Goal: Task Accomplishment & Management: Manage account settings

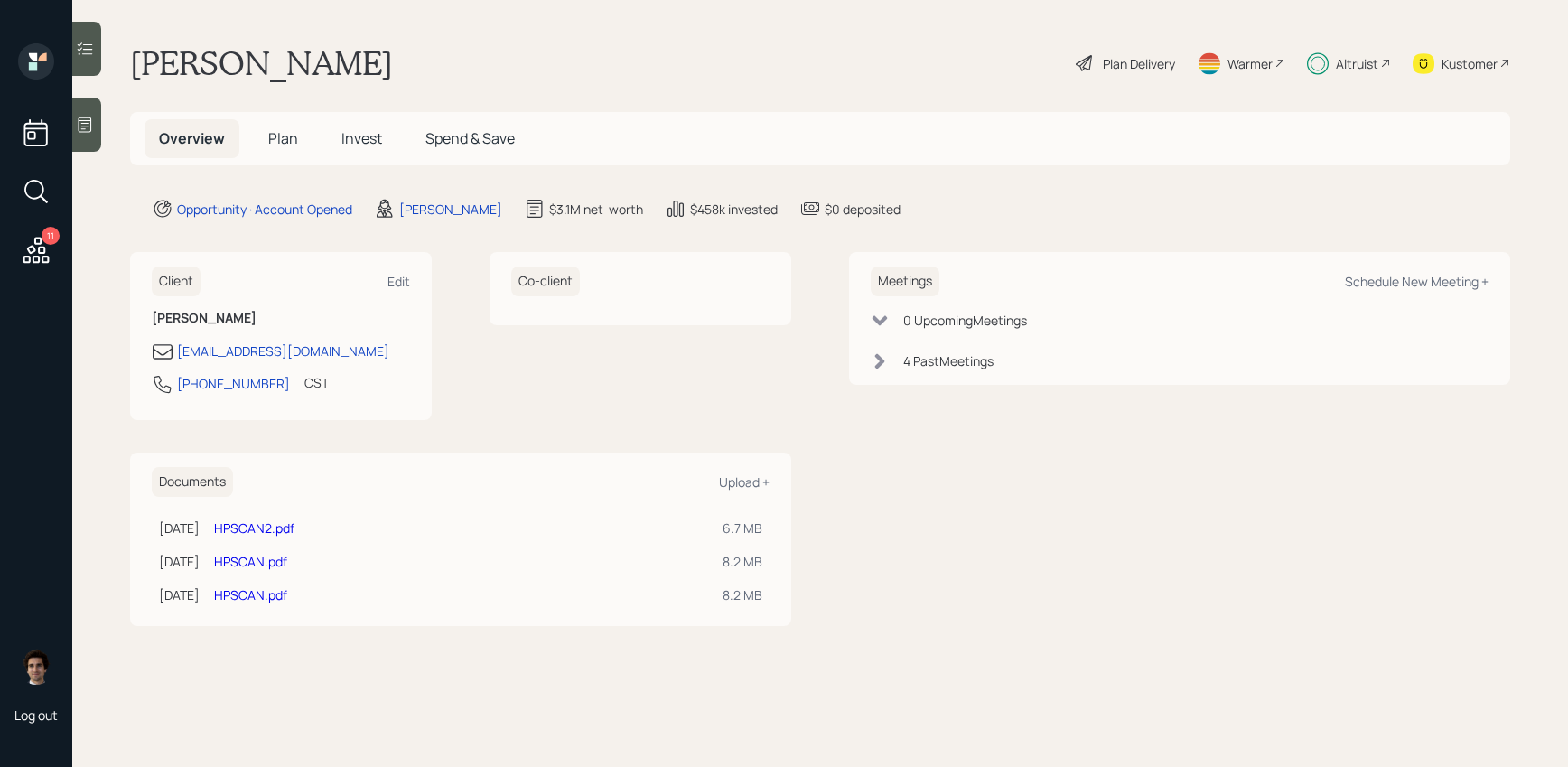
click at [283, 133] on span "Plan" at bounding box center [283, 138] width 30 height 20
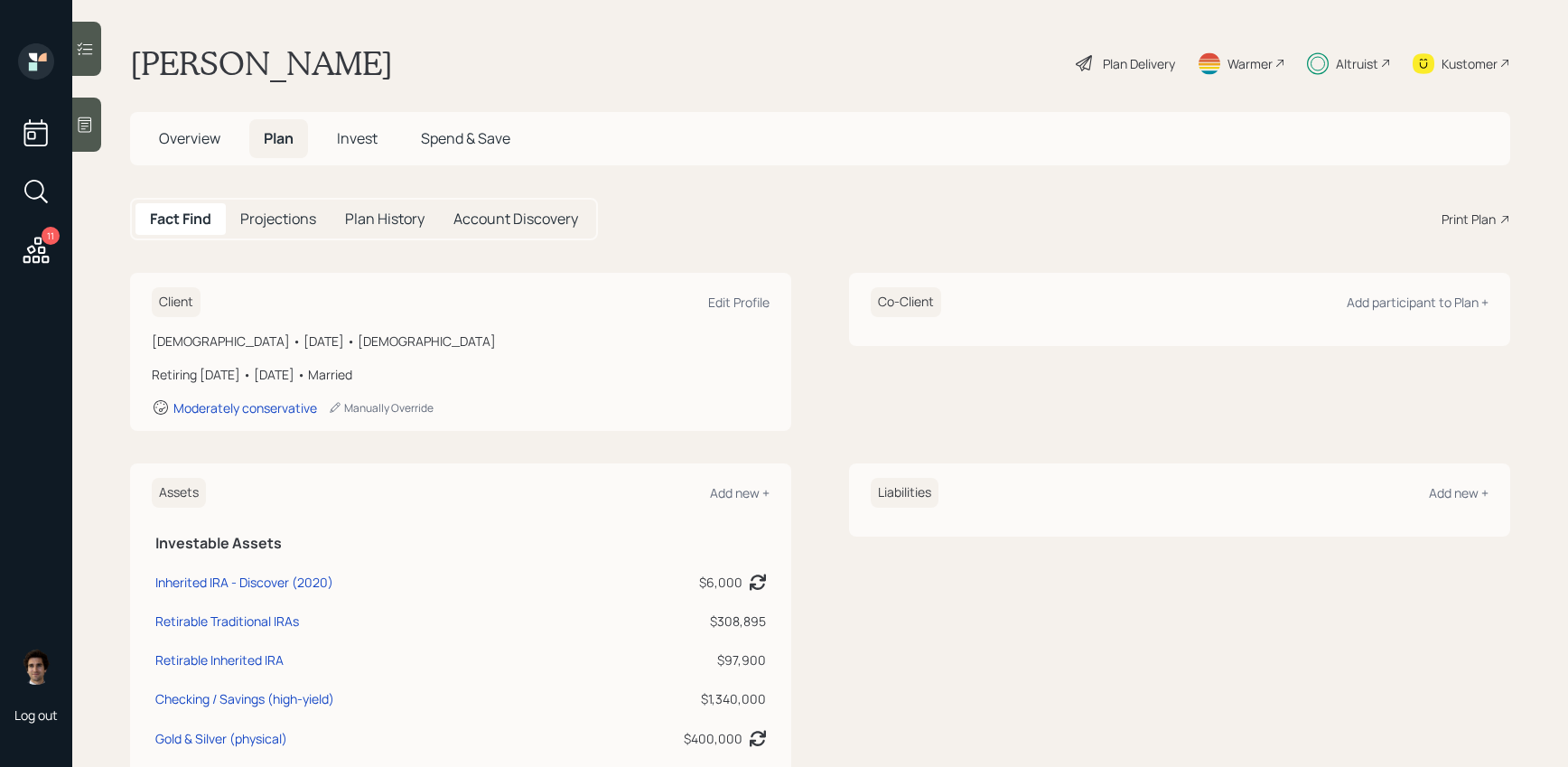
click at [358, 126] on h5 "Invest" at bounding box center [357, 139] width 70 height 39
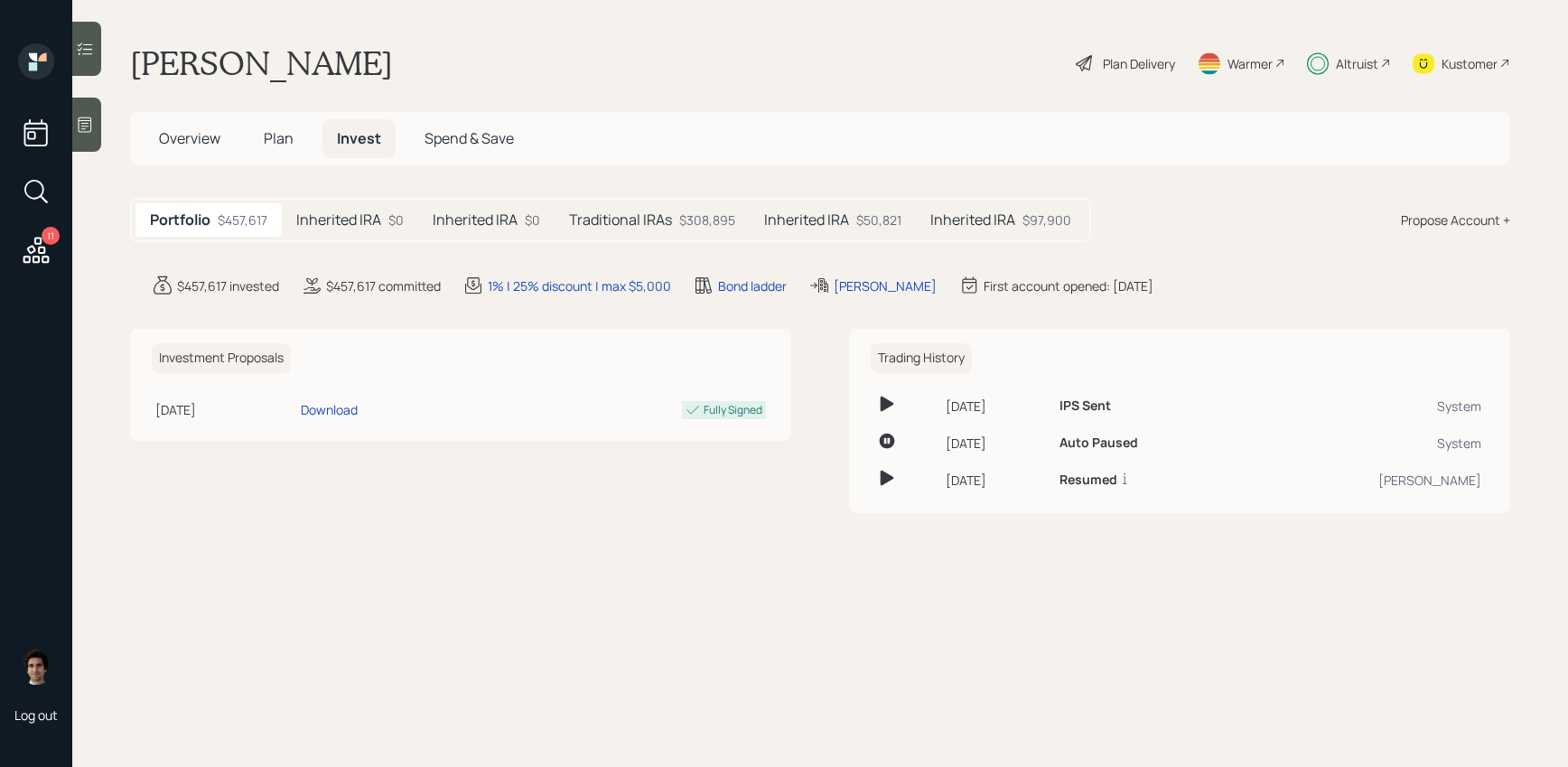
click at [727, 211] on div "$308,895" at bounding box center [707, 219] width 56 height 19
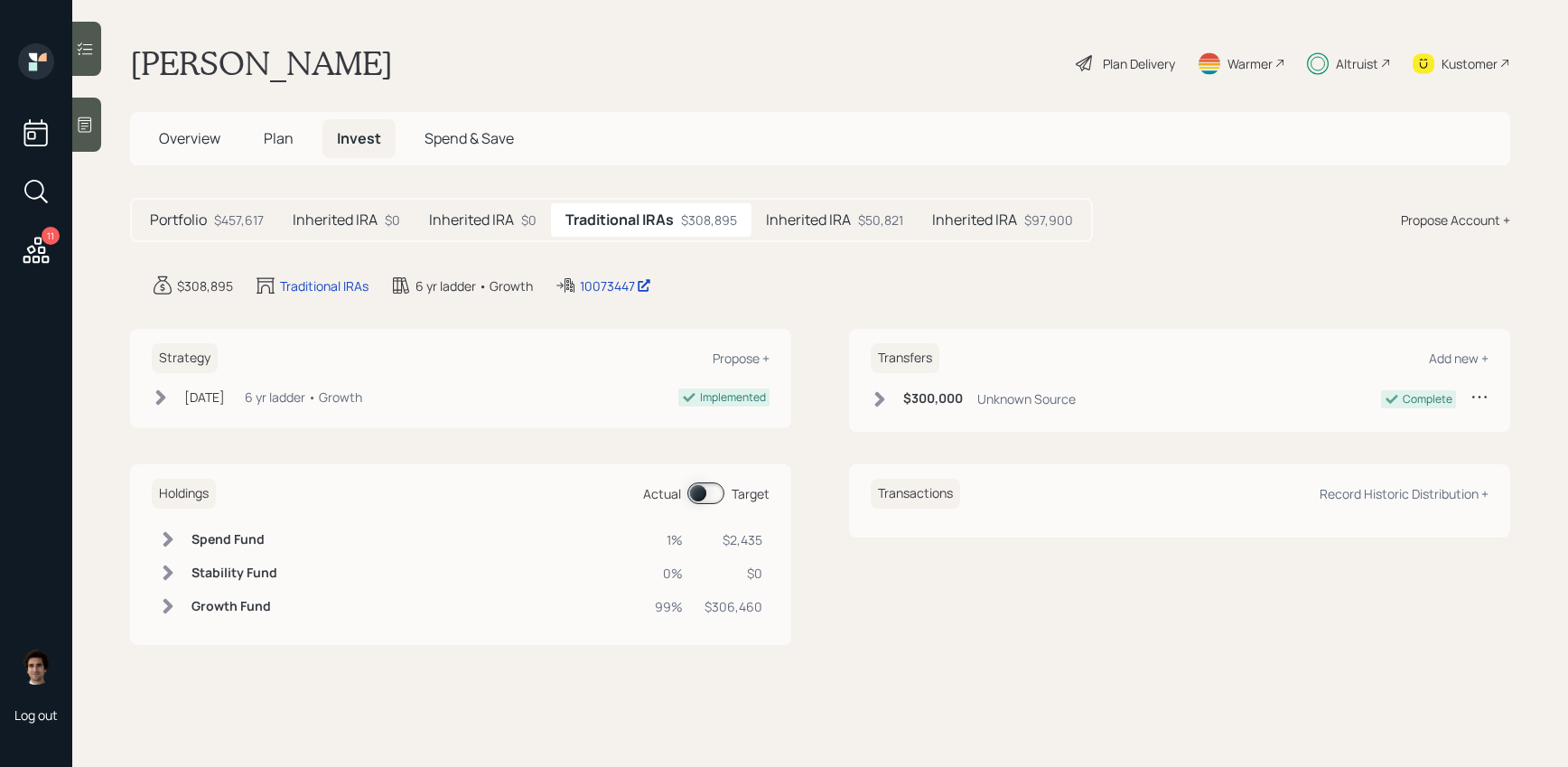
click at [489, 221] on h5 "Inherited IRA" at bounding box center [471, 219] width 85 height 17
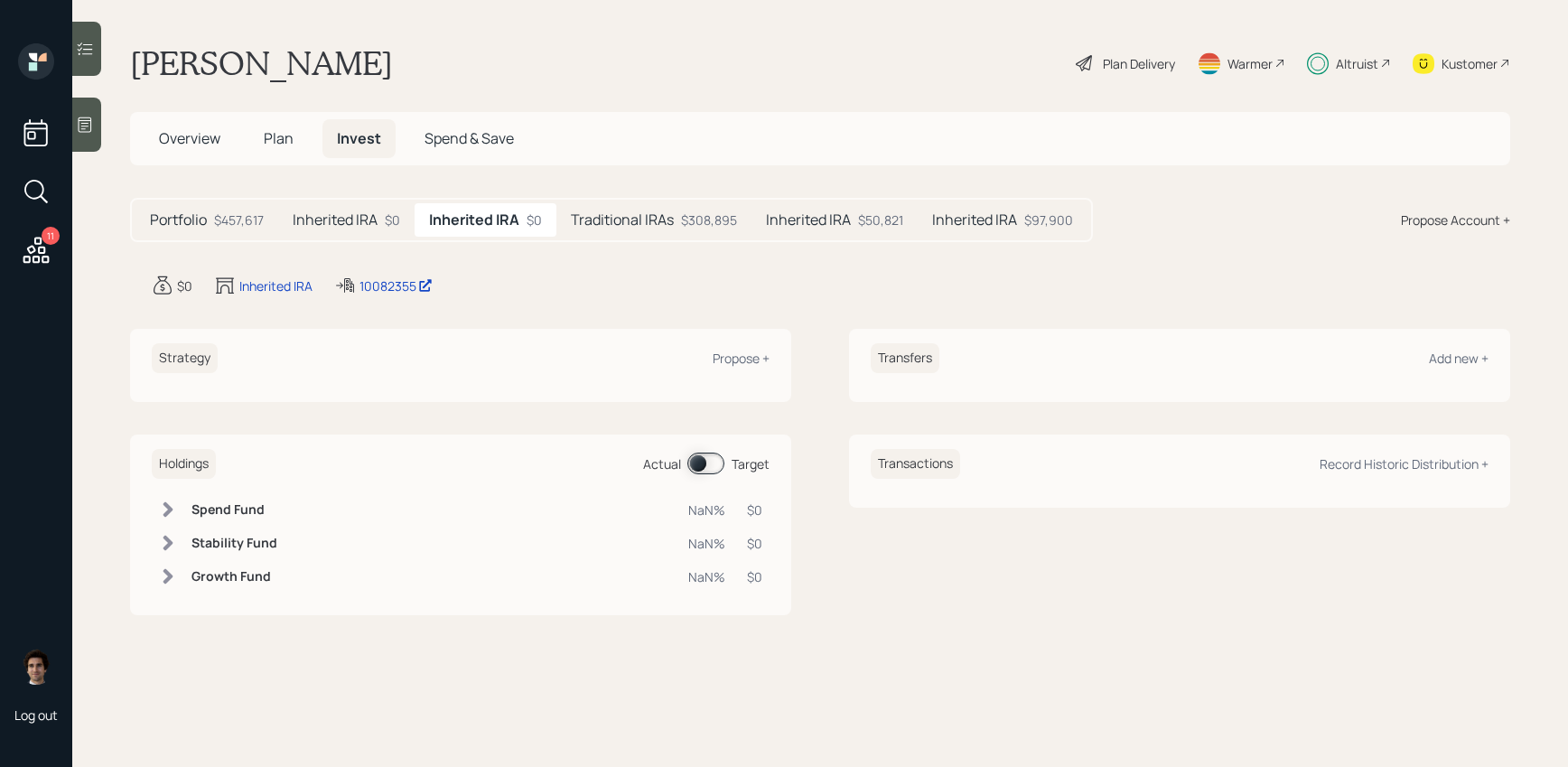
click at [385, 222] on div "$0" at bounding box center [392, 219] width 16 height 19
click at [268, 226] on div "Portfolio $457,617" at bounding box center [207, 220] width 143 height 33
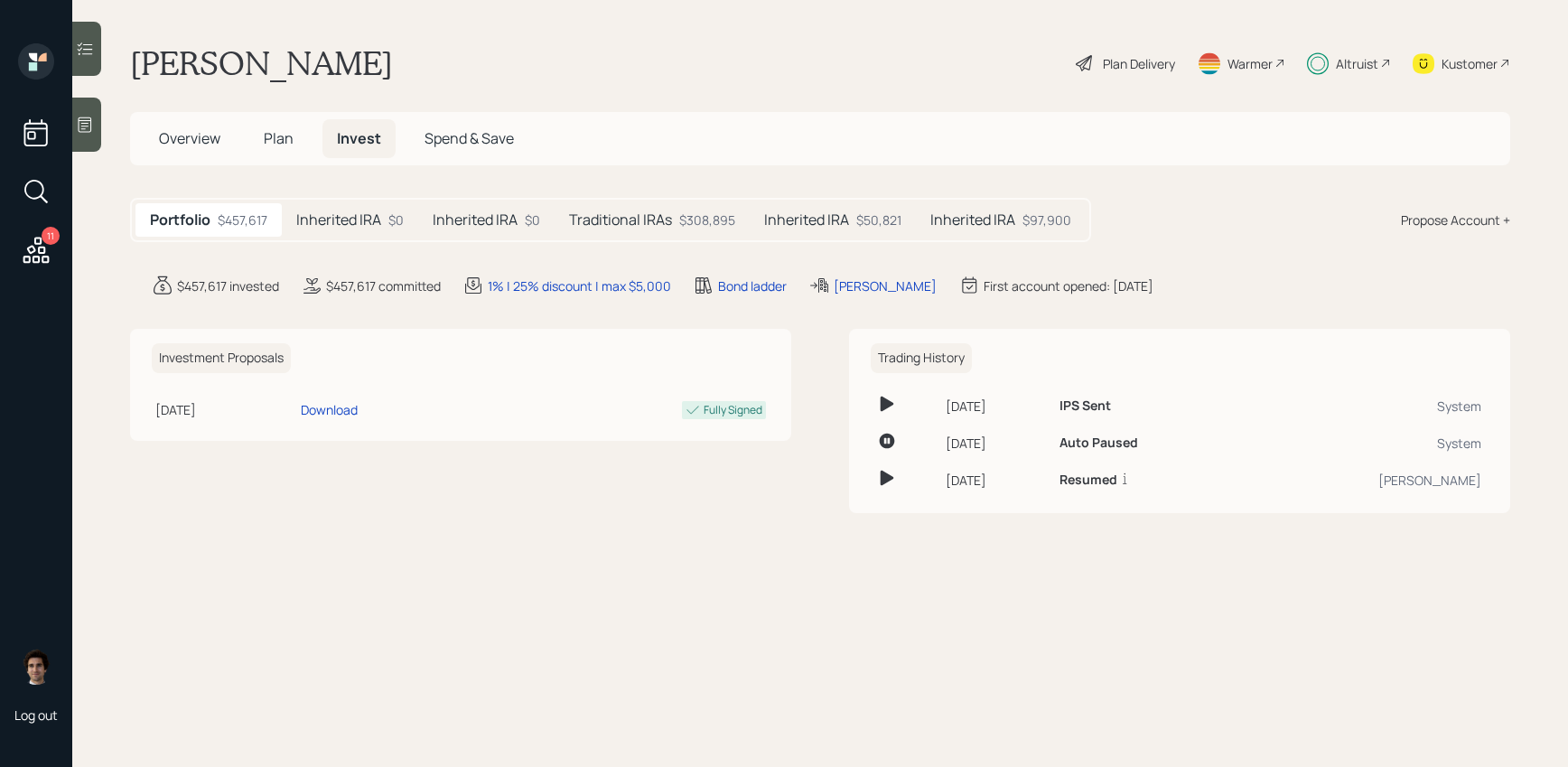
click at [404, 238] on div "Portfolio $457,617 Inherited IRA $0 Inherited IRA $0 Traditional IRAs $308,895 …" at bounding box center [611, 220] width 961 height 45
click at [404, 231] on div "Inherited IRA $0" at bounding box center [349, 220] width 137 height 33
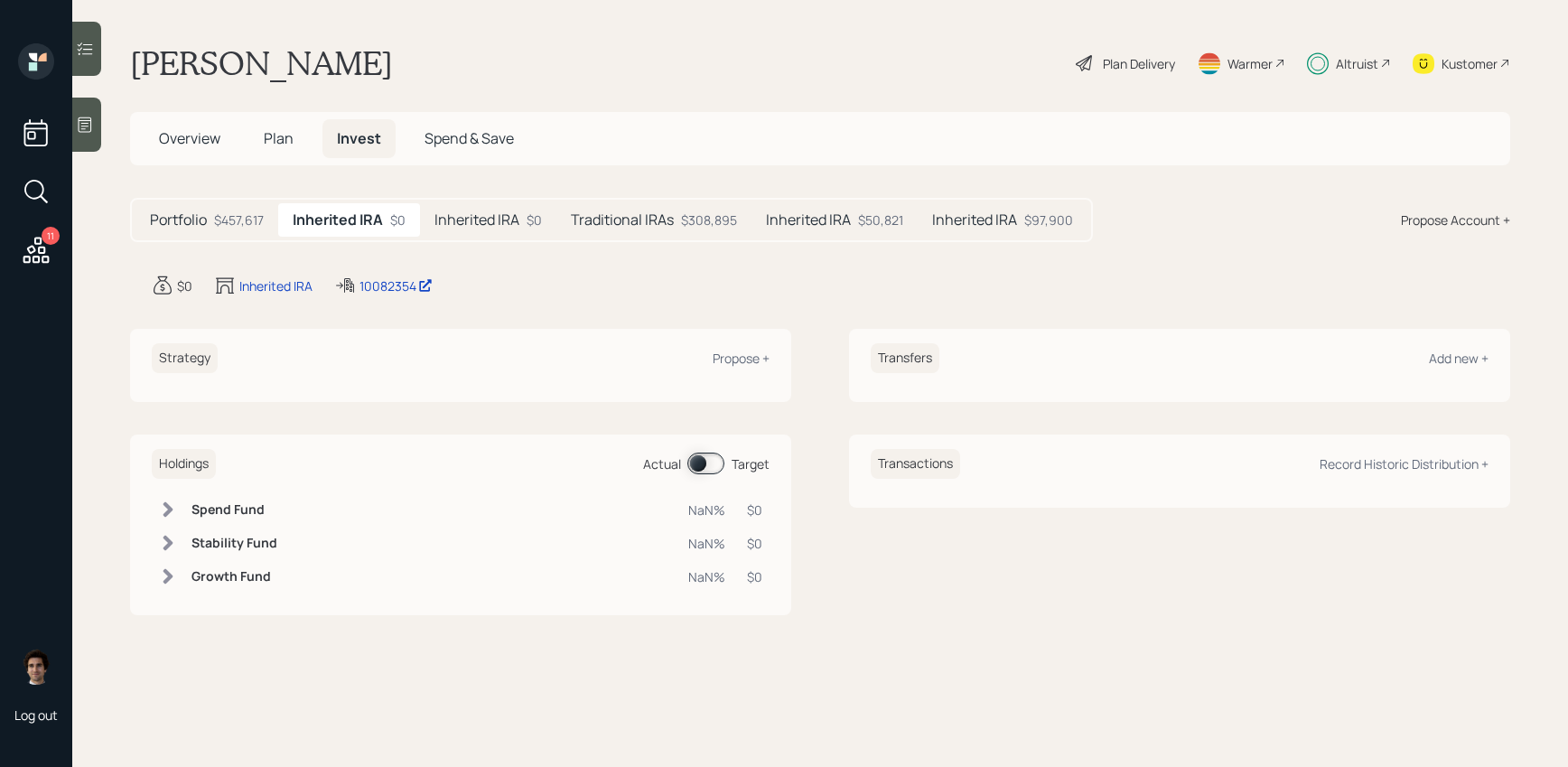
click at [603, 215] on h5 "Traditional IRAs" at bounding box center [622, 219] width 103 height 17
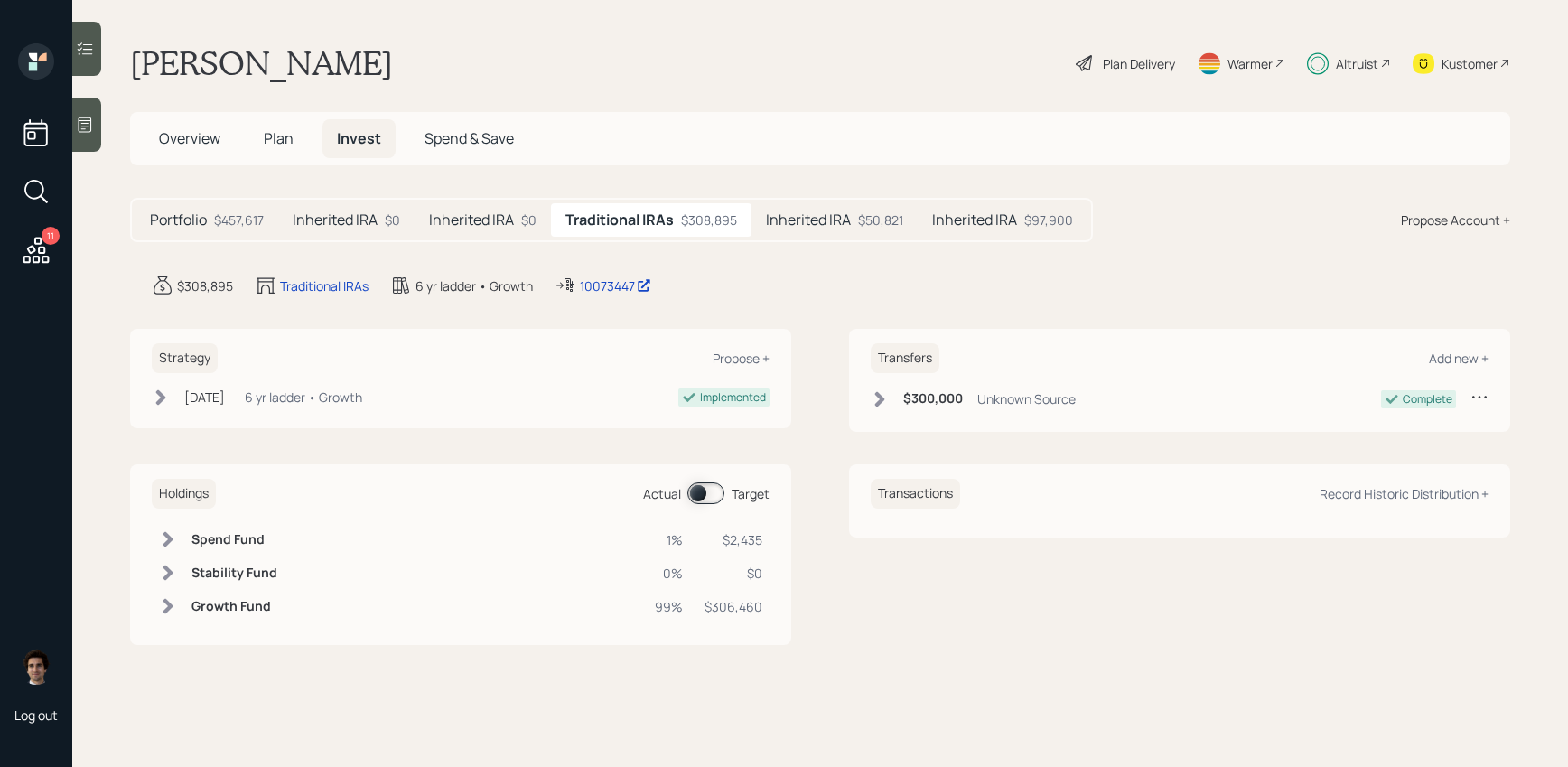
click at [800, 225] on h5 "Inherited IRA" at bounding box center [808, 219] width 85 height 17
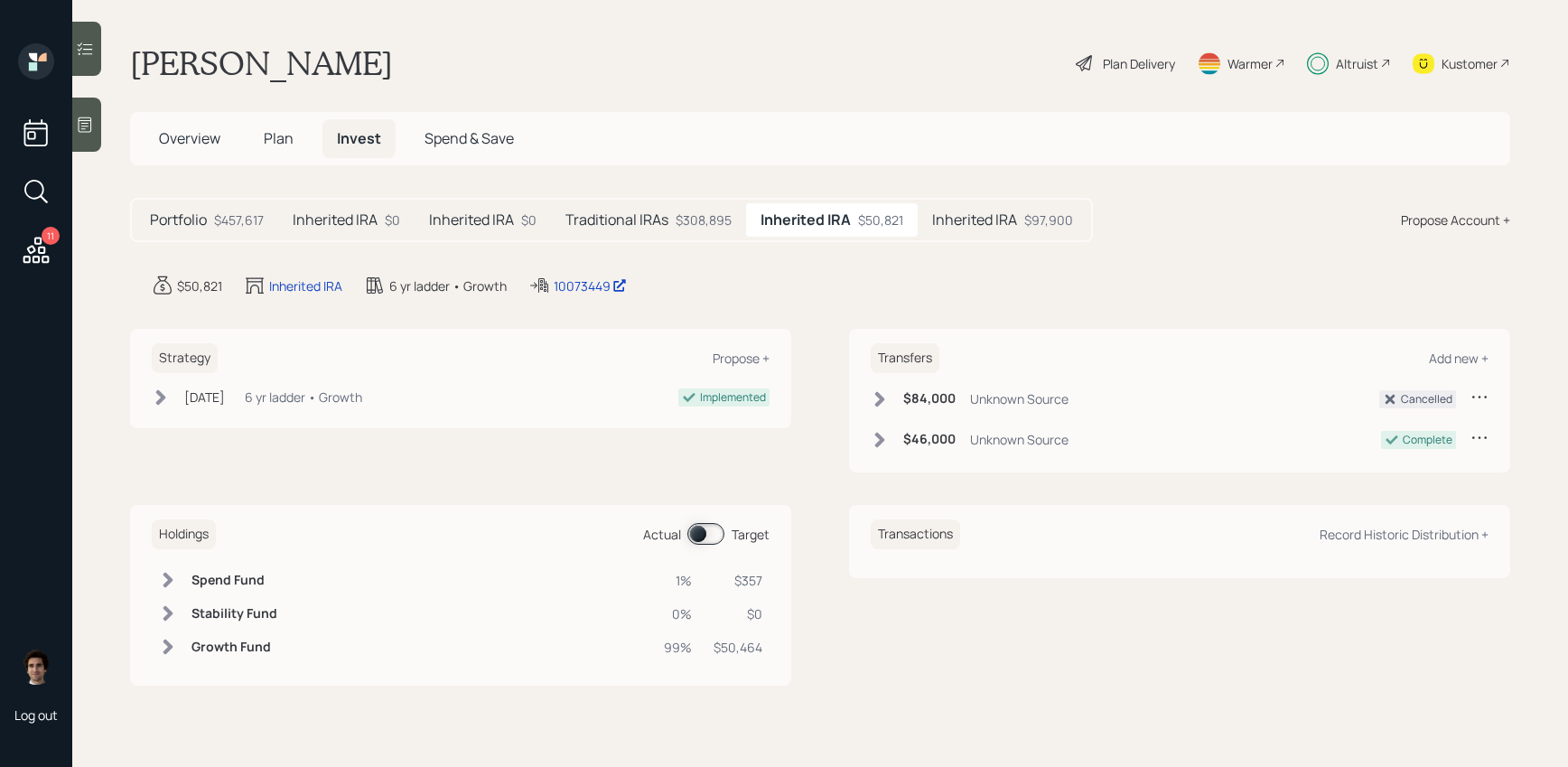
click at [979, 212] on h5 "Inherited IRA" at bounding box center [974, 219] width 85 height 17
click at [799, 213] on h5 "Inherited IRA" at bounding box center [802, 219] width 85 height 17
click at [1446, 359] on div "Add new +" at bounding box center [1458, 358] width 59 height 17
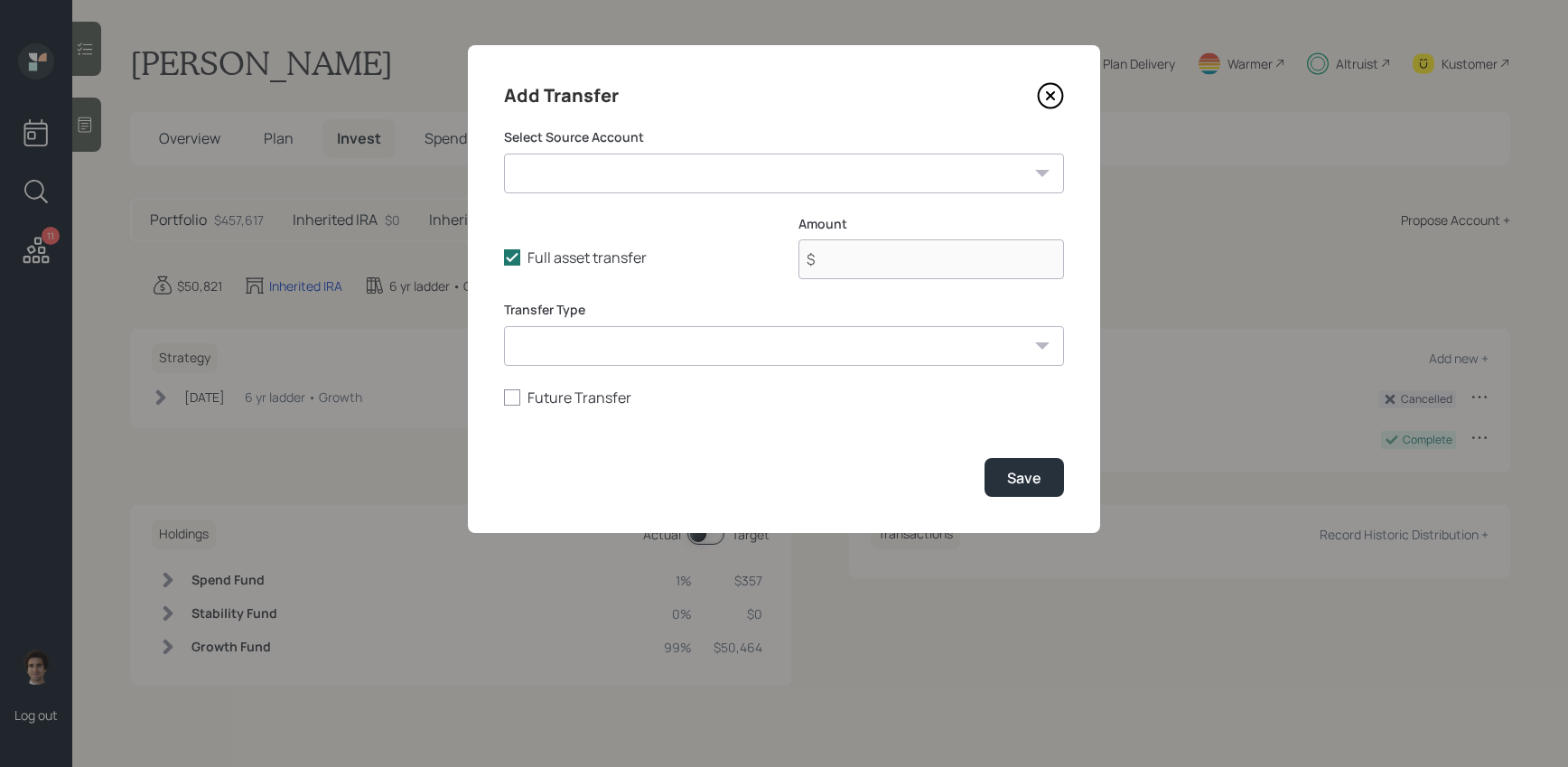
click at [718, 187] on select "Inherited IRA - Discover (2020) ($6,000 | IRA) Checking / Savings (high-yield) …" at bounding box center [784, 173] width 560 height 40
select select "1813d0ff-32e3-4c6a-9ae1-2c1a152d39cf"
click at [504, 153] on select "Inherited IRA - Discover (2020) ($6,000 | IRA) Checking / Savings (high-yield) …" at bounding box center [784, 173] width 560 height 40
type input "$ 6,000"
click at [1025, 462] on button "Save" at bounding box center [1024, 478] width 80 height 39
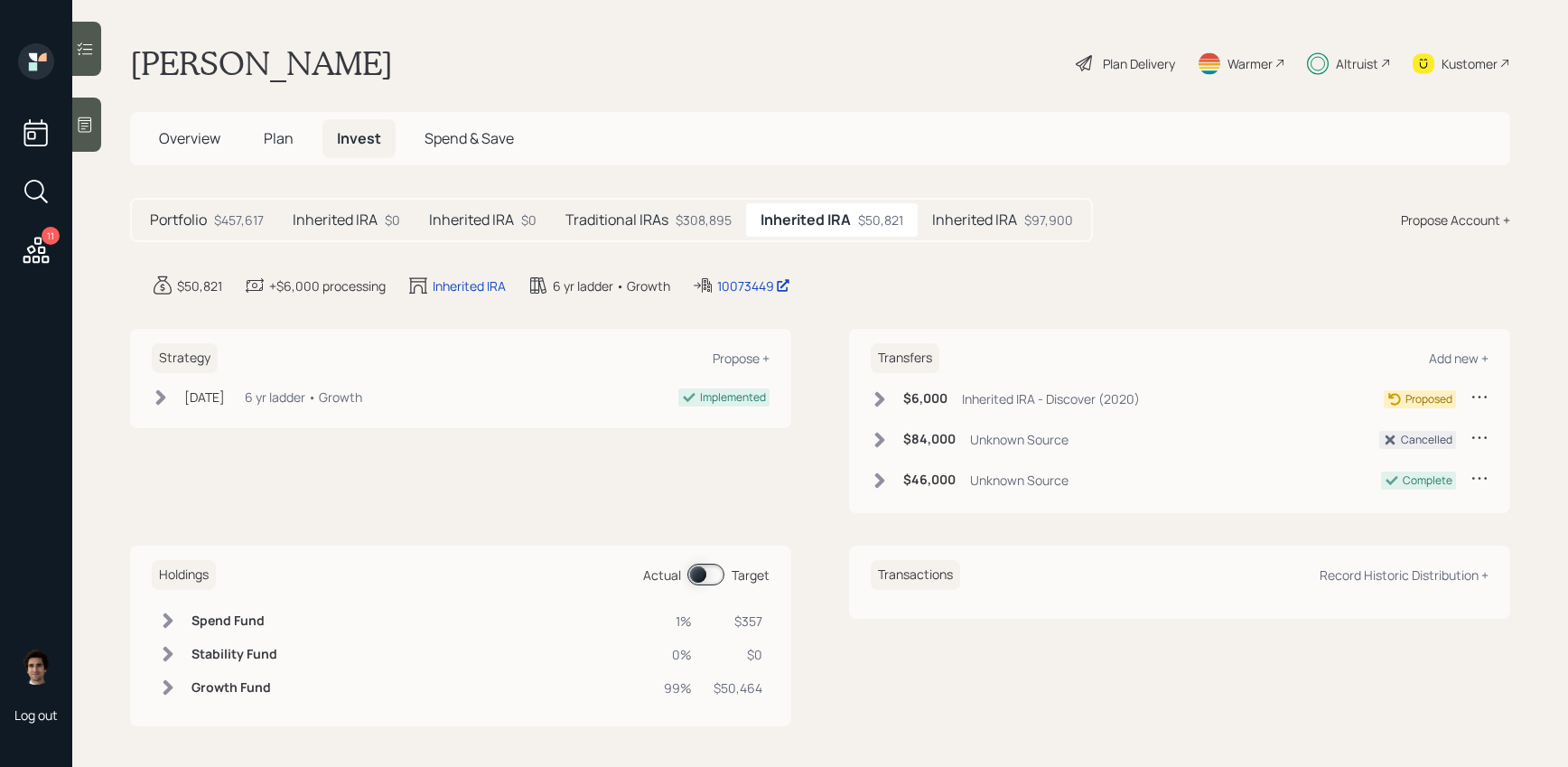
click at [949, 402] on div "$6,000 Inherited IRA - Discover (2020)" at bounding box center [1006, 399] width 270 height 22
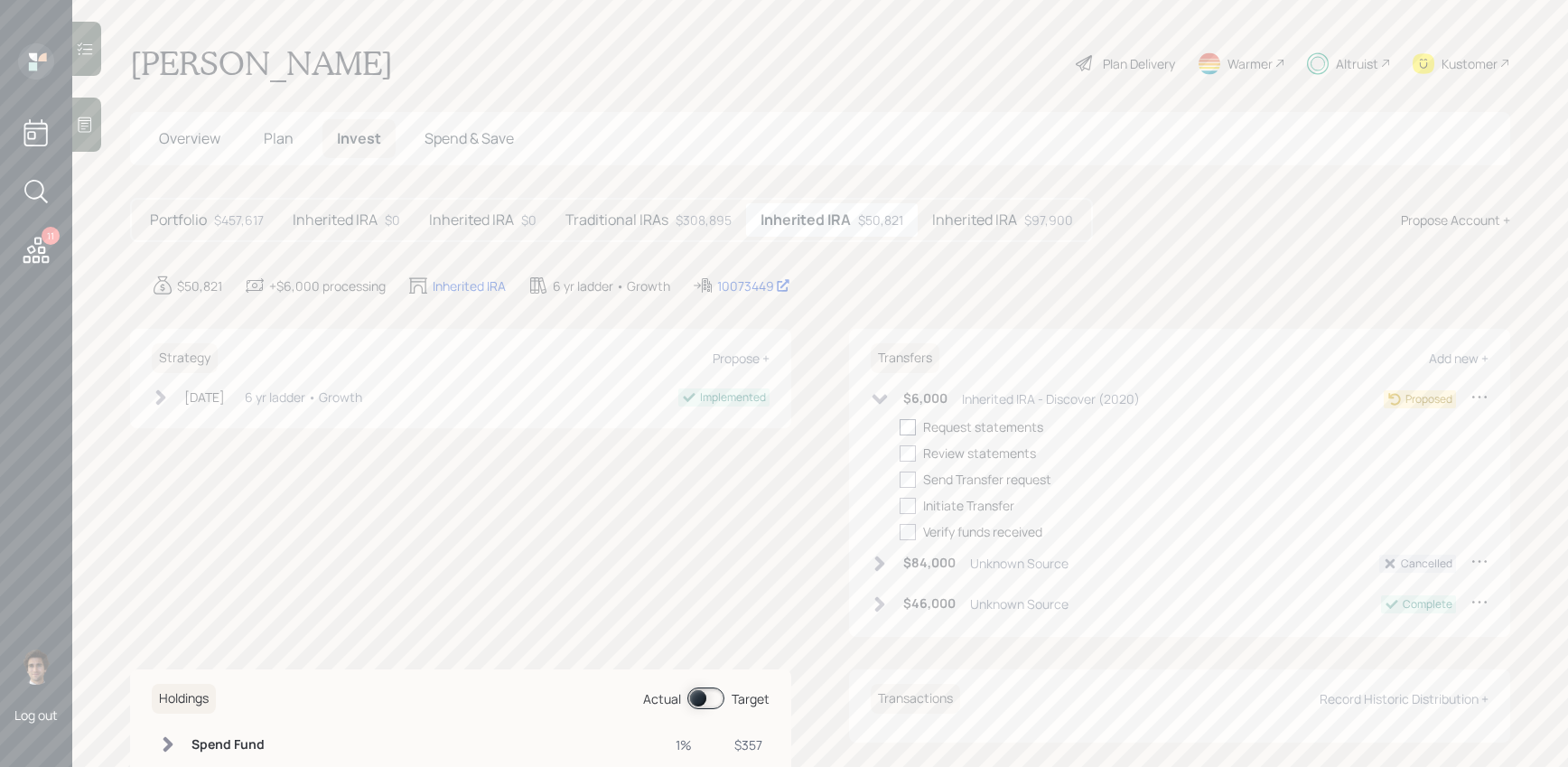
click at [916, 424] on label at bounding box center [911, 427] width 23 height 19
click at [900, 427] on input "checkbox" at bounding box center [899, 427] width 1 height 1
checkbox input "true"
click at [916, 443] on label at bounding box center [911, 453] width 23 height 19
click at [900, 453] on input "checkbox" at bounding box center [899, 453] width 1 height 1
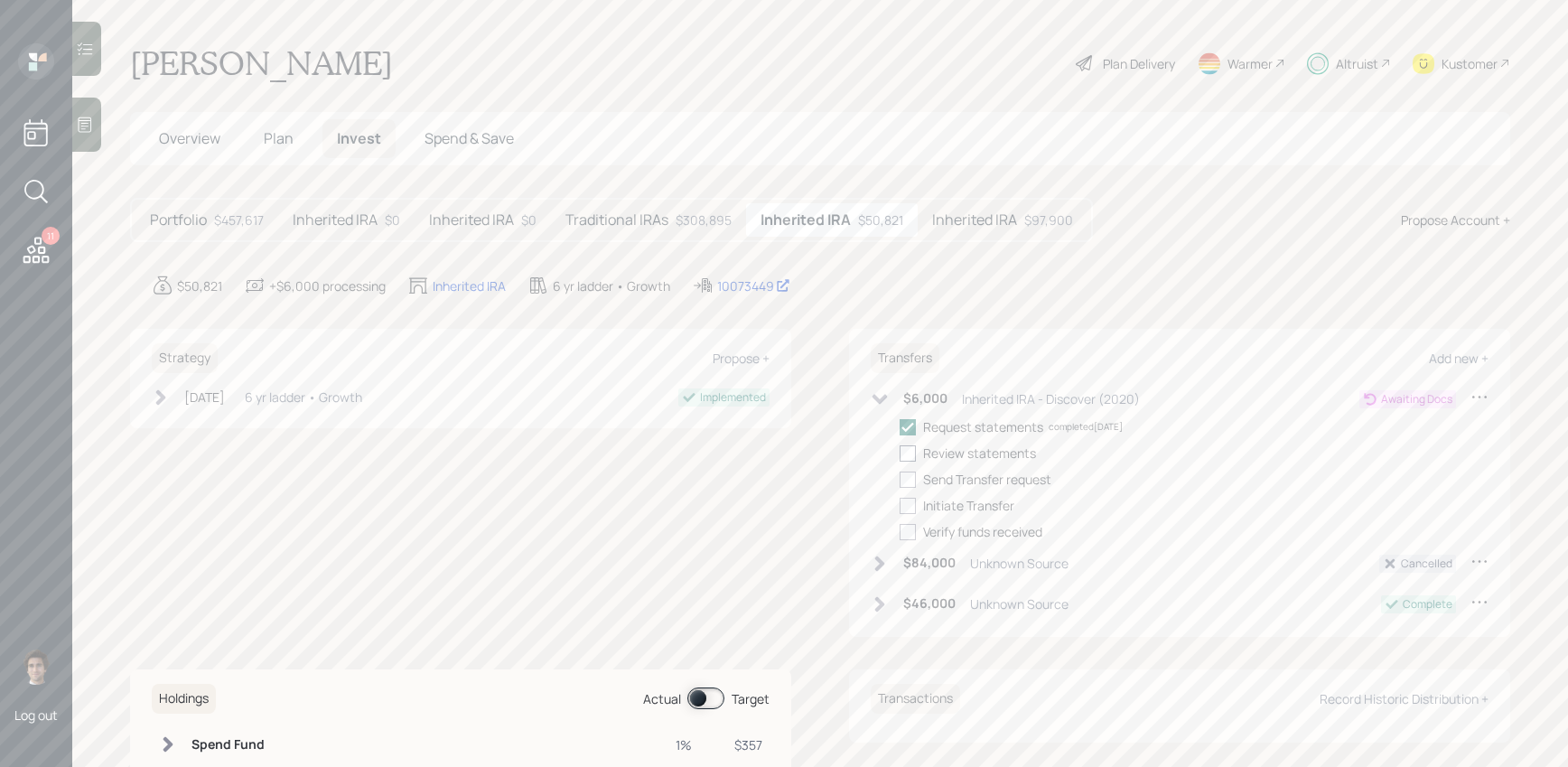
checkbox input "true"
click at [914, 480] on div at bounding box center [907, 479] width 16 height 16
click at [900, 480] on input "checkbox" at bounding box center [899, 479] width 1 height 1
checkbox input "true"
click at [913, 511] on div at bounding box center [907, 505] width 16 height 16
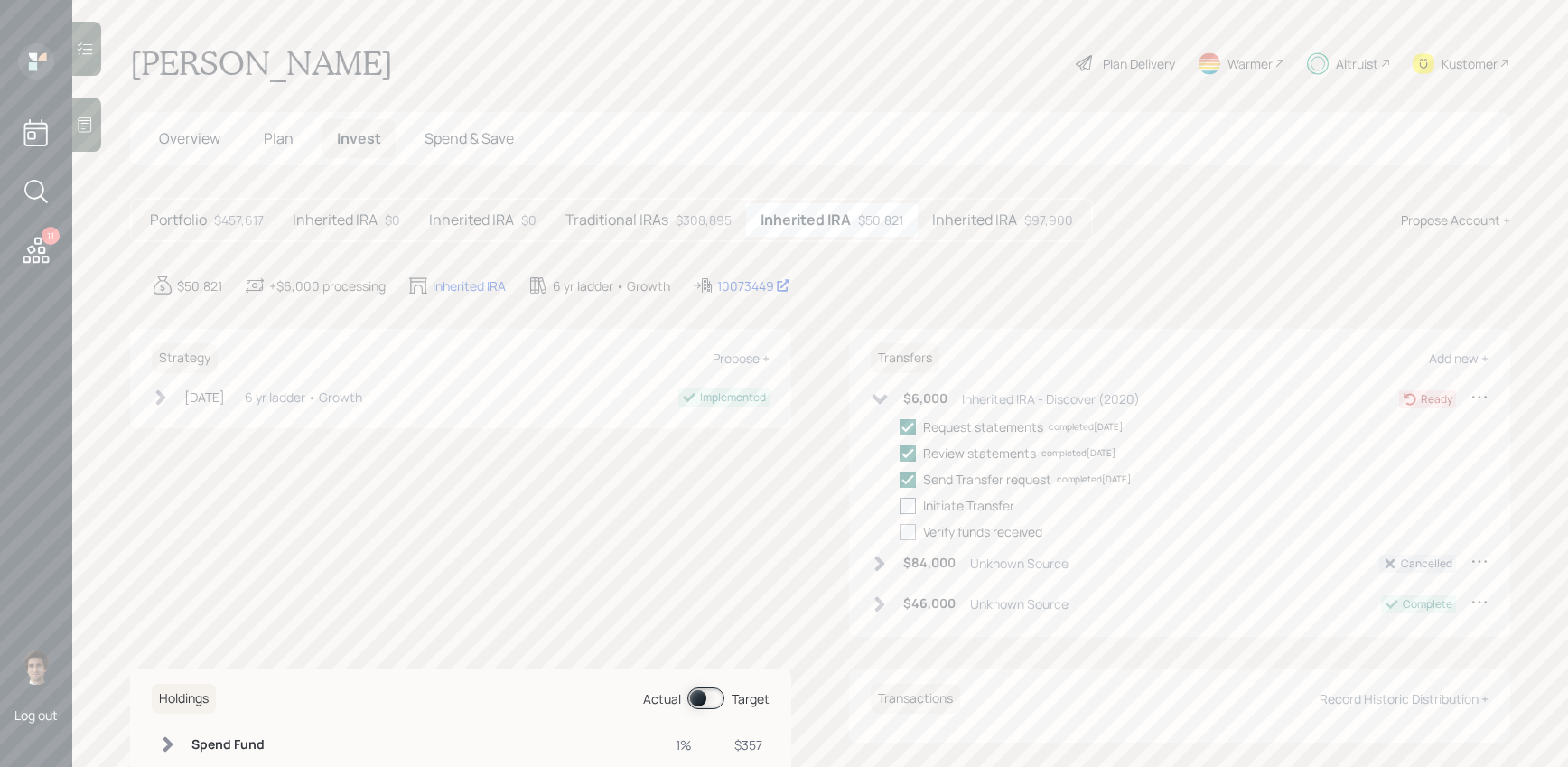
click at [900, 506] on input "checkbox" at bounding box center [899, 505] width 1 height 1
checkbox input "true"
